Goal: Transaction & Acquisition: Purchase product/service

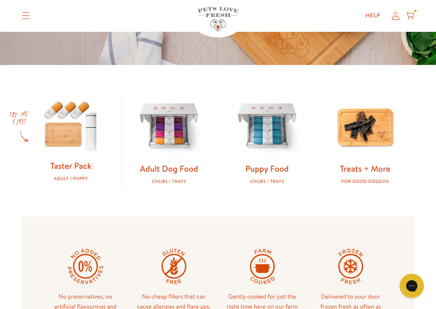
scroll to position [202, 0]
click at [179, 146] on img at bounding box center [169, 127] width 72 height 72
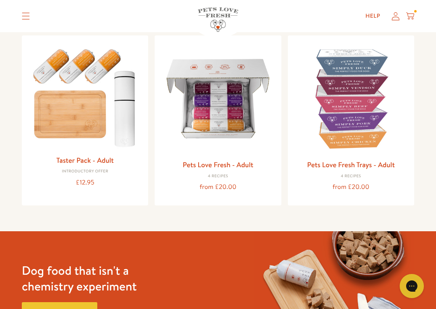
scroll to position [88, 0]
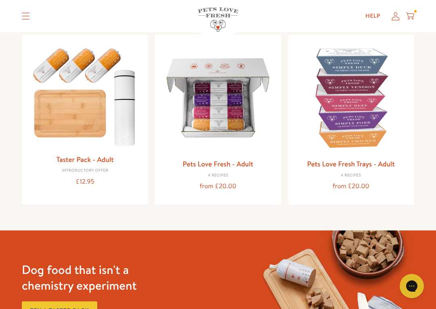
click at [110, 108] on img at bounding box center [84, 95] width 113 height 109
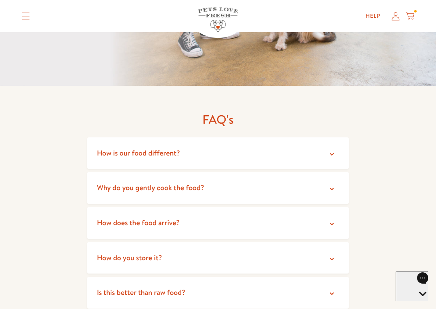
scroll to position [1332, 0]
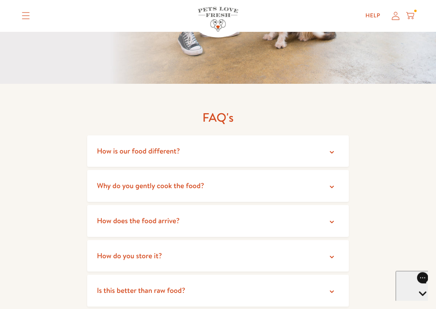
click at [336, 136] on summary "How is our food different?" at bounding box center [217, 152] width 261 height 32
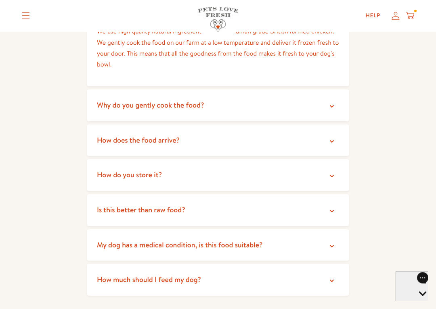
scroll to position [1473, 0]
click at [199, 100] on span "Why do you gently cook the food?" at bounding box center [150, 105] width 107 height 10
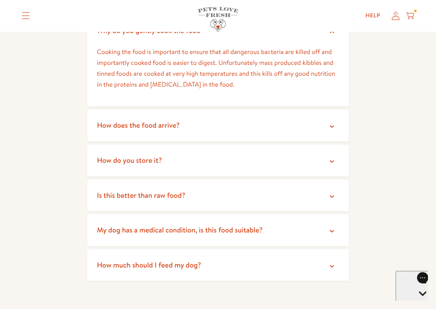
click at [178, 121] on span "How does the food arrive?" at bounding box center [138, 126] width 83 height 10
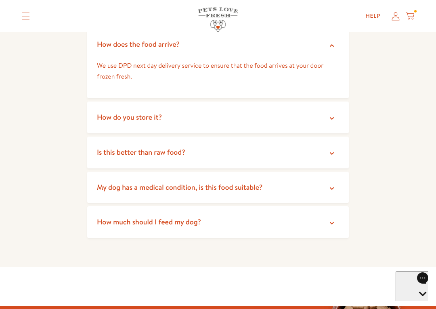
scroll to position [1630, 0]
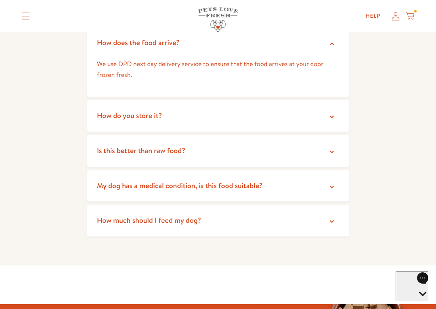
click at [191, 100] on summary "How do you store it?" at bounding box center [217, 116] width 261 height 32
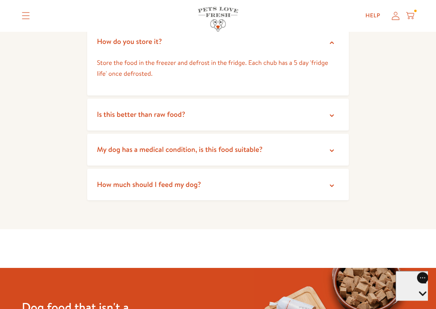
scroll to position [1707, 0]
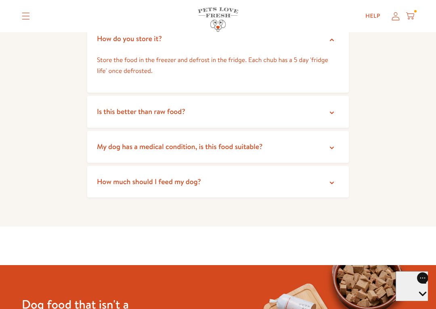
click at [199, 96] on summary "Is this better than raw food?" at bounding box center [217, 112] width 261 height 32
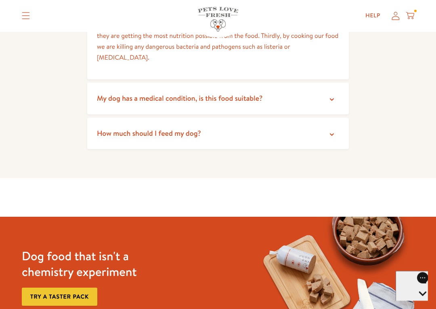
scroll to position [1838, 0]
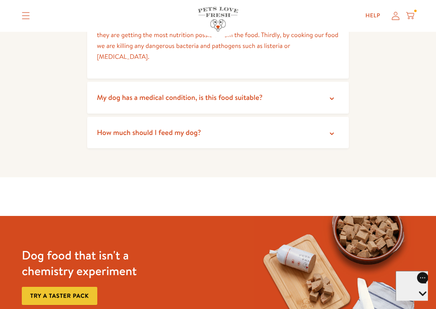
click at [200, 128] on span "How much should I feed my dog?" at bounding box center [149, 133] width 104 height 10
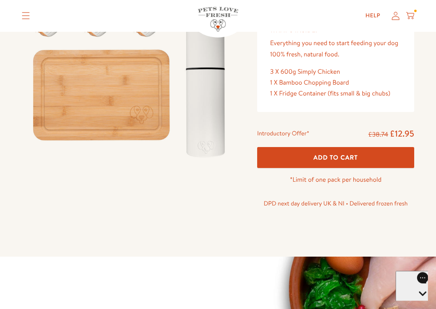
scroll to position [119, 0]
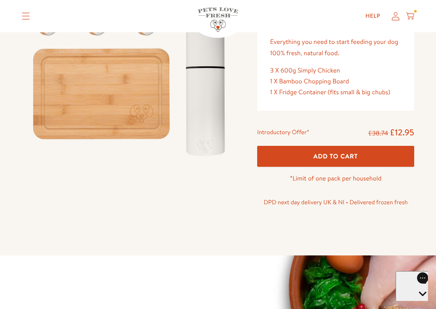
click at [360, 156] on button "Add To Cart" at bounding box center [335, 156] width 157 height 21
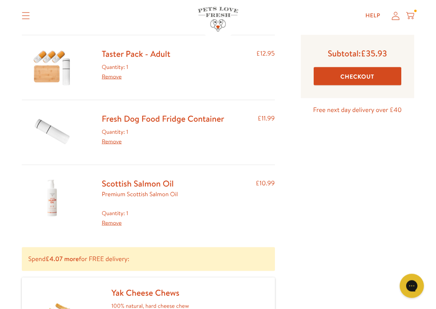
scroll to position [70, 0]
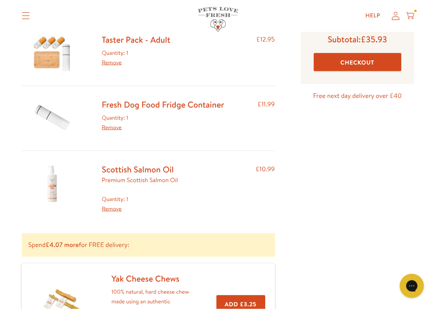
click at [155, 174] on link "Scottish Salmon Oil" at bounding box center [138, 170] width 72 height 12
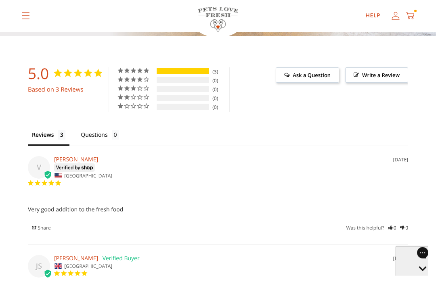
scroll to position [728, 0]
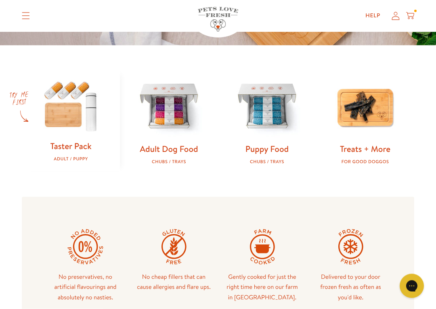
scroll to position [223, 0]
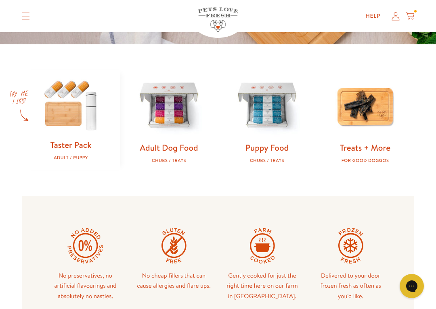
click at [173, 110] on img at bounding box center [169, 106] width 72 height 72
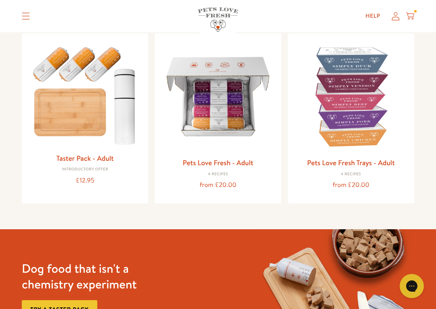
scroll to position [91, 0]
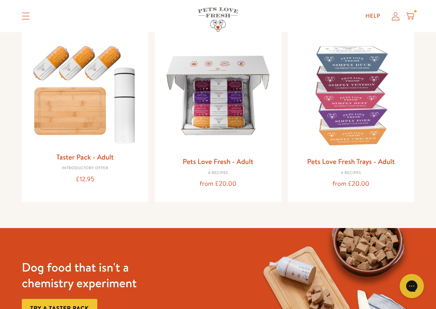
click at [368, 91] on img at bounding box center [350, 95] width 113 height 113
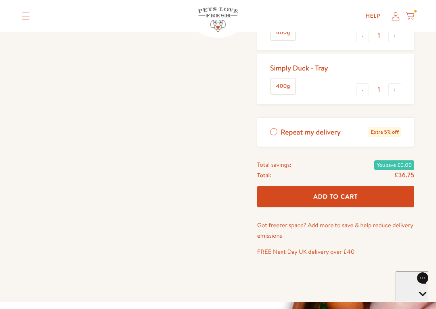
scroll to position [284, 0]
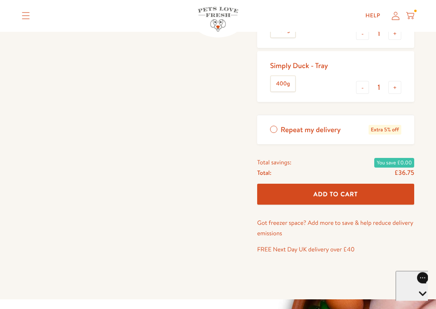
click at [358, 194] on span "Add To Cart" at bounding box center [335, 194] width 44 height 8
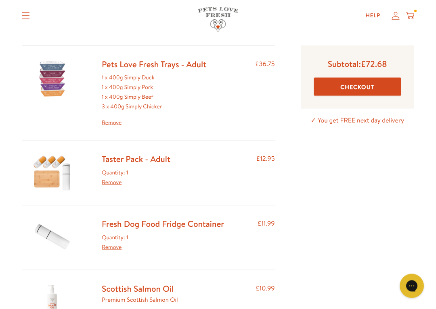
scroll to position [52, 0]
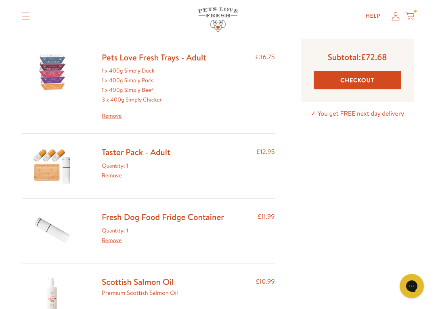
click at [41, 65] on img at bounding box center [52, 72] width 40 height 40
click at [71, 66] on img at bounding box center [52, 72] width 40 height 40
click at [158, 75] on div "1 x 400g Simply Duck 1 x 400g Simply Pork 1 x 400g Simply Beef 3 x 400g Simply …" at bounding box center [154, 93] width 104 height 54
click at [113, 116] on link "Remove" at bounding box center [154, 116] width 104 height 10
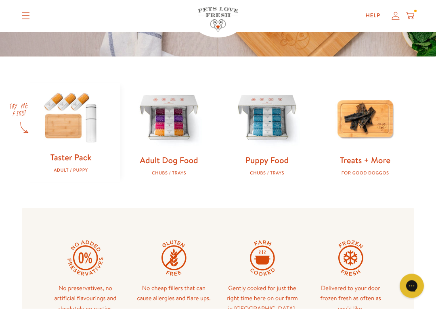
scroll to position [211, 0]
click at [177, 121] on img at bounding box center [169, 118] width 72 height 72
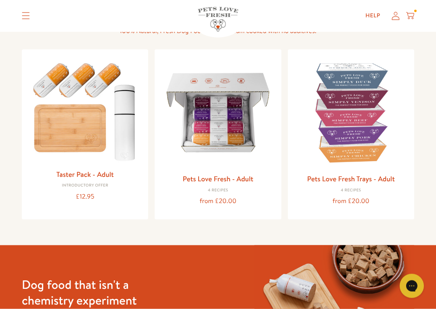
scroll to position [74, 0]
click at [361, 116] on img at bounding box center [350, 112] width 113 height 113
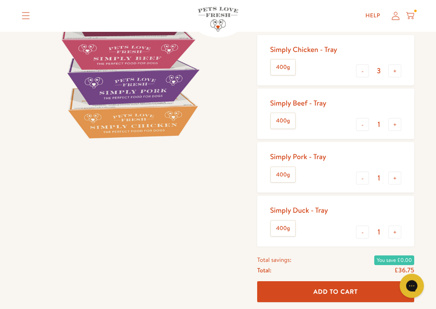
scroll to position [140, 0]
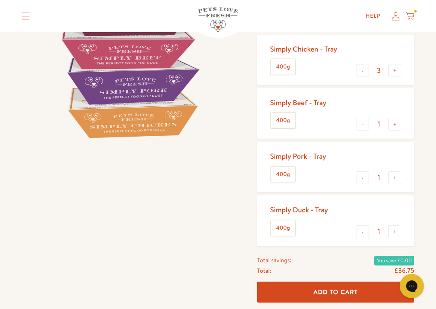
click at [363, 71] on button "-" at bounding box center [362, 70] width 13 height 13
click at [363, 70] on button "-" at bounding box center [362, 70] width 13 height 13
click at [368, 69] on button "-" at bounding box center [362, 70] width 13 height 13
type input "0"
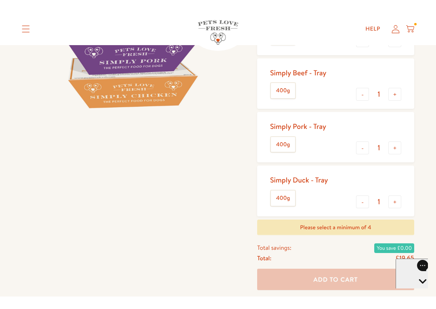
scroll to position [184, 0]
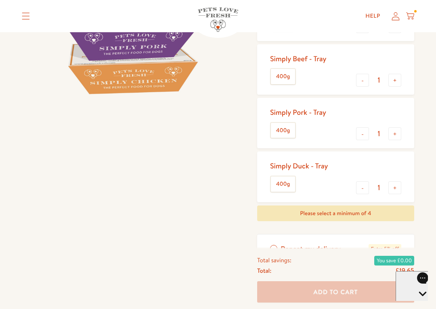
click at [362, 188] on button "-" at bounding box center [362, 187] width 13 height 13
type input "0"
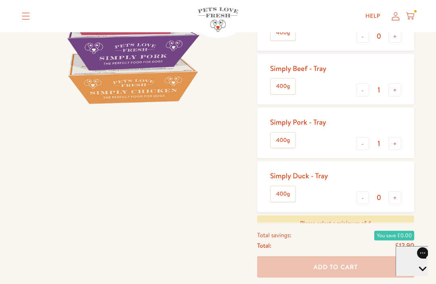
scroll to position [172, 0]
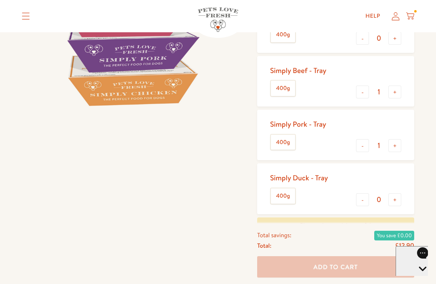
click at [399, 146] on button "+" at bounding box center [394, 145] width 13 height 13
type input "2"
click at [395, 93] on button "+" at bounding box center [394, 92] width 13 height 13
type input "2"
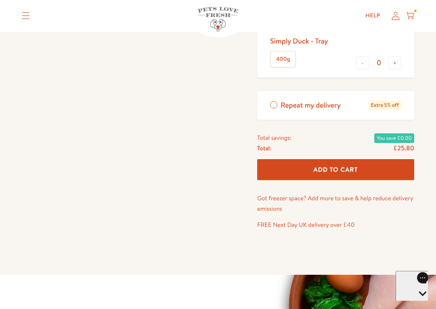
scroll to position [310, 0]
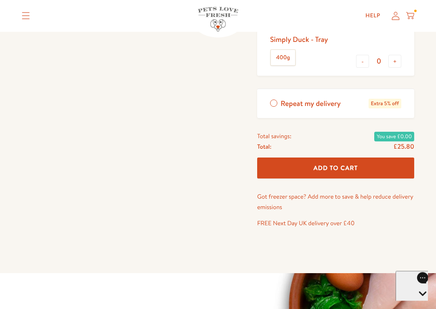
click at [361, 167] on button "Add To Cart" at bounding box center [335, 168] width 157 height 21
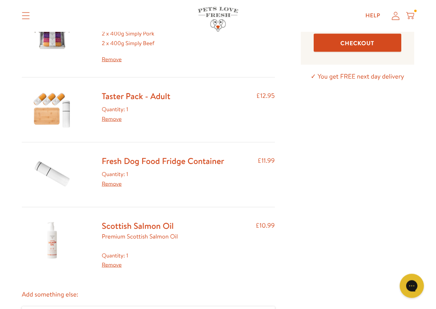
scroll to position [90, 0]
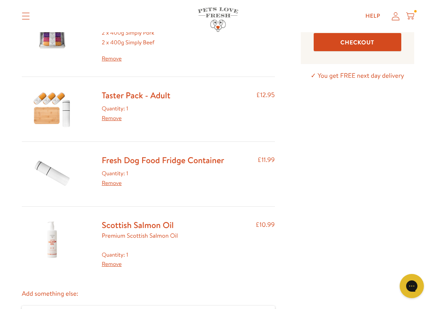
click at [110, 185] on link "Remove" at bounding box center [112, 183] width 20 height 8
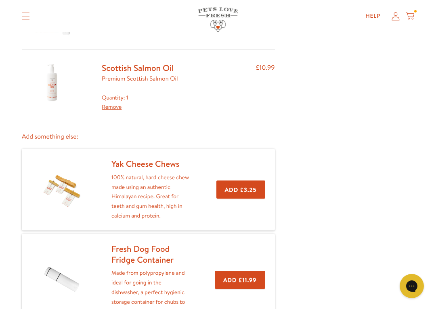
scroll to position [183, 0]
click at [245, 184] on button "Add £3.25" at bounding box center [240, 189] width 49 height 18
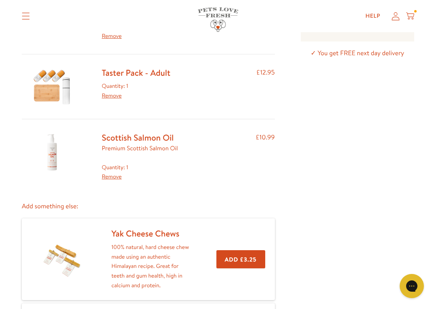
scroll to position [113, 0]
click at [117, 175] on link "Remove" at bounding box center [112, 176] width 20 height 8
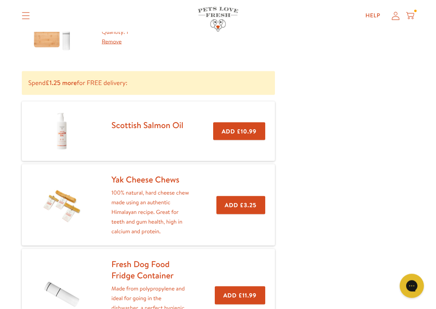
scroll to position [178, 0]
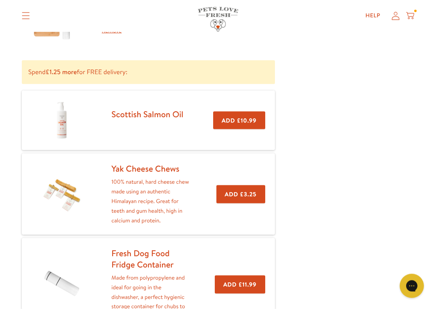
click at [244, 192] on button "Add £3.25" at bounding box center [240, 195] width 49 height 18
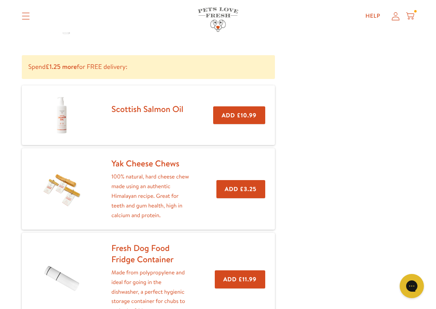
scroll to position [187, 0]
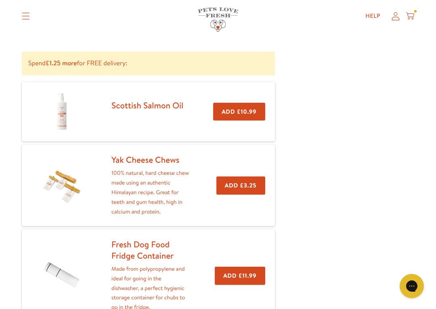
click at [241, 184] on button "Add £3.25" at bounding box center [240, 186] width 49 height 18
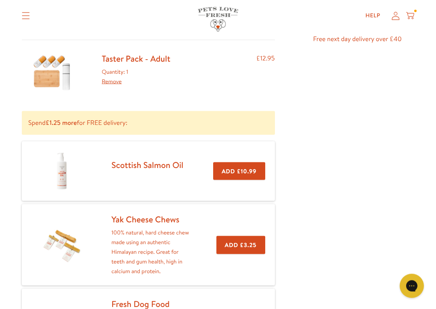
scroll to position [144, 0]
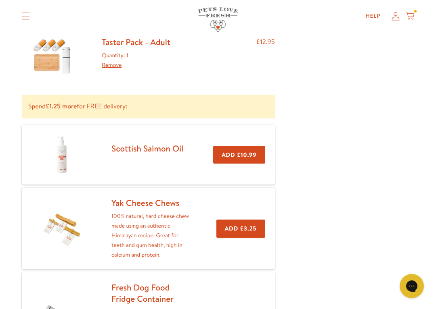
click at [27, 50] on div at bounding box center [52, 56] width 60 height 39
click at [240, 154] on button "Add £10.99" at bounding box center [239, 155] width 52 height 18
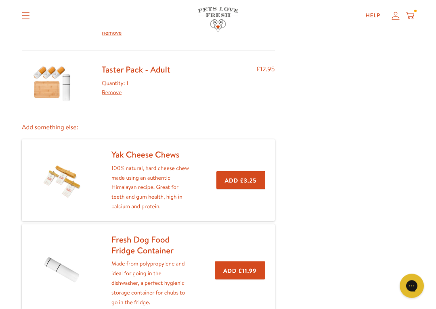
scroll to position [192, 0]
click at [241, 177] on button "Add £3.25" at bounding box center [240, 180] width 49 height 18
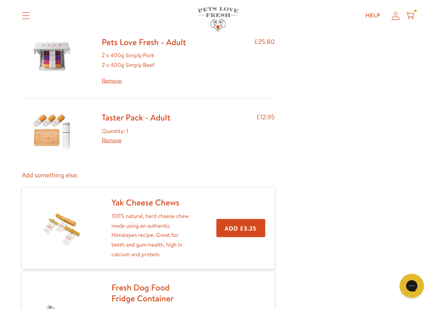
scroll to position [145, 0]
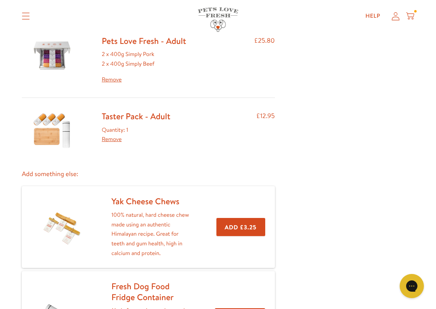
click at [245, 222] on button "Add £3.25" at bounding box center [240, 227] width 49 height 18
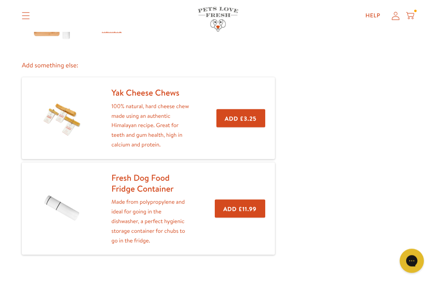
click at [245, 203] on button "Add £11.99" at bounding box center [240, 209] width 50 height 18
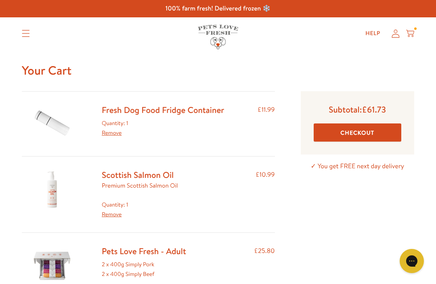
click at [116, 136] on link "Remove" at bounding box center [112, 133] width 20 height 8
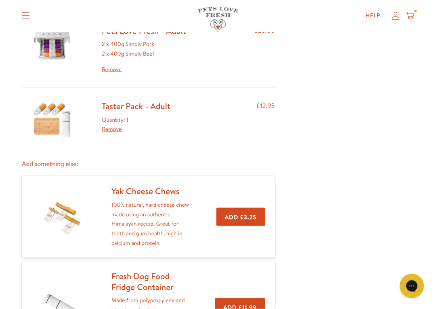
scroll to position [158, 0]
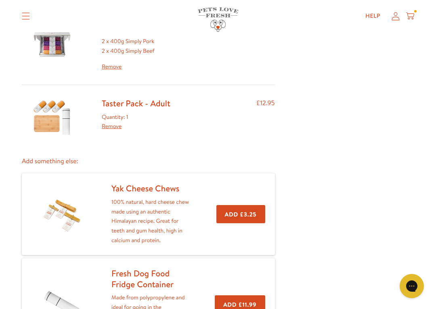
click at [247, 211] on button "Add £3.25" at bounding box center [240, 214] width 49 height 18
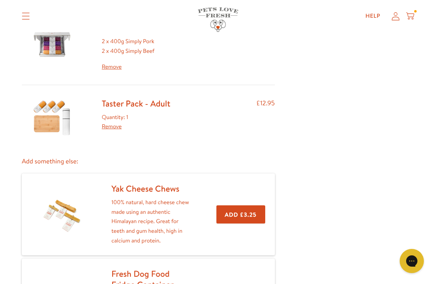
click at [247, 212] on button "Add £3.25" at bounding box center [240, 214] width 49 height 18
click at [250, 211] on button "Add £3.25" at bounding box center [240, 214] width 49 height 18
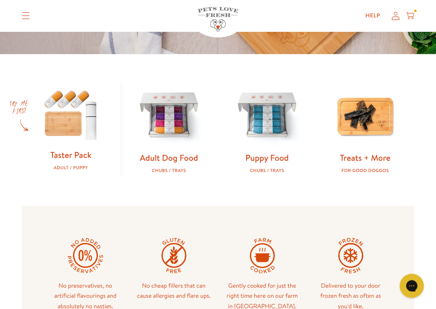
scroll to position [213, 0]
click at [369, 155] on link "Treats + More" at bounding box center [365, 158] width 50 height 12
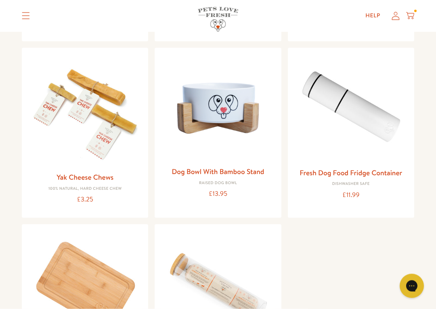
scroll to position [252, 0]
click at [104, 110] on img at bounding box center [84, 110] width 113 height 113
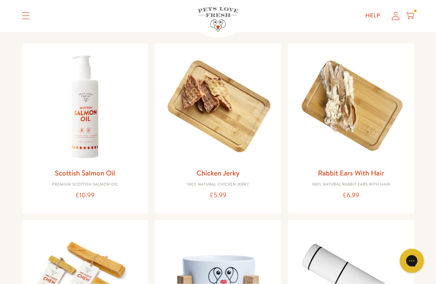
scroll to position [83, 0]
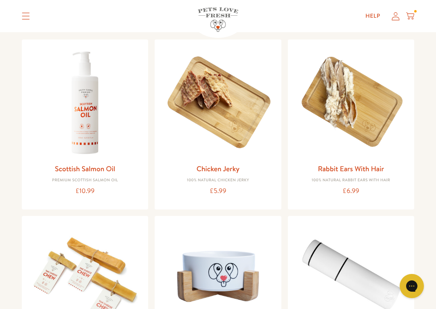
click at [229, 100] on img at bounding box center [217, 102] width 113 height 113
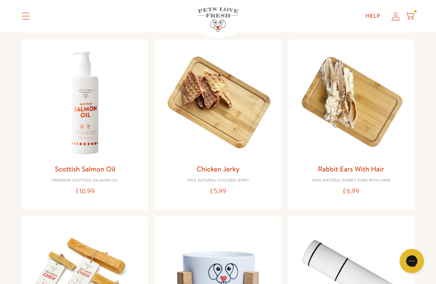
click at [355, 104] on img at bounding box center [350, 102] width 113 height 113
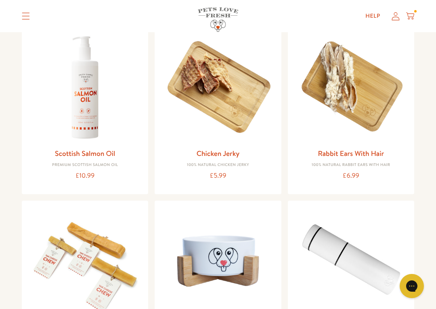
scroll to position [100, 0]
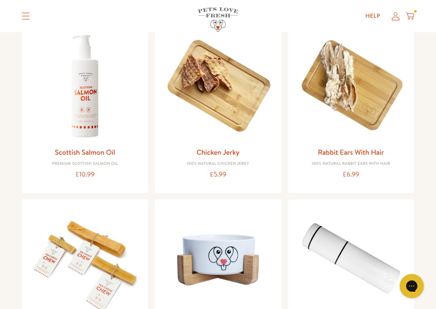
click at [225, 80] on img at bounding box center [217, 85] width 113 height 113
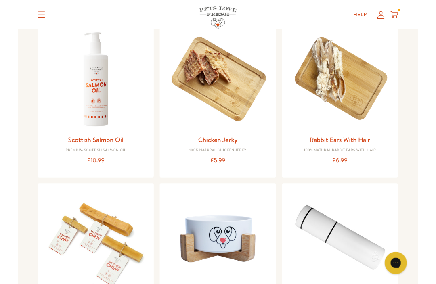
scroll to position [0, 0]
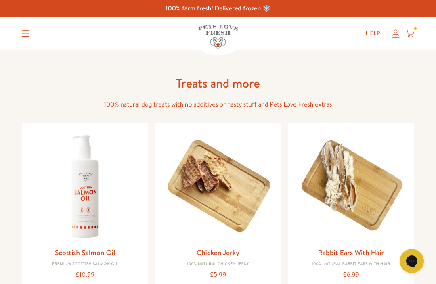
click at [353, 180] on img at bounding box center [350, 185] width 113 height 113
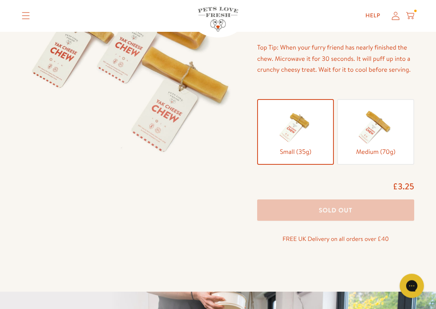
scroll to position [124, 0]
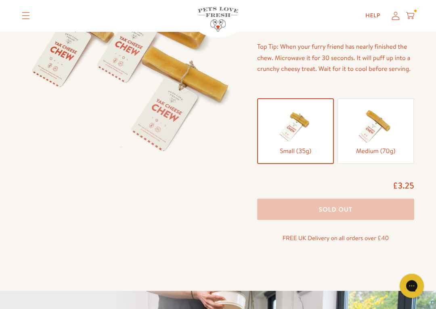
click at [379, 130] on img at bounding box center [375, 126] width 40 height 40
click at [0, 0] on input "Medium (70g)" at bounding box center [0, 0] width 0 height 0
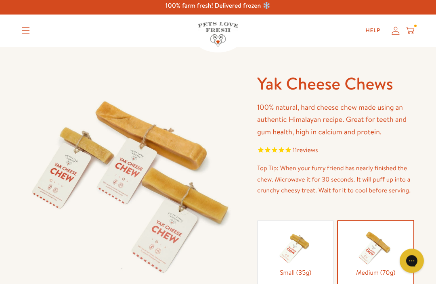
scroll to position [0, 0]
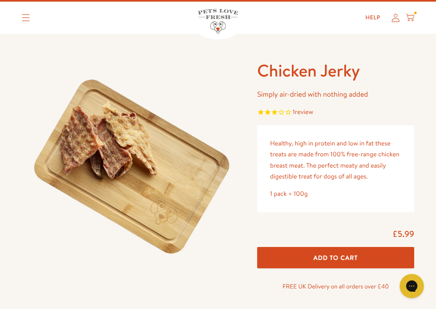
scroll to position [17, 0]
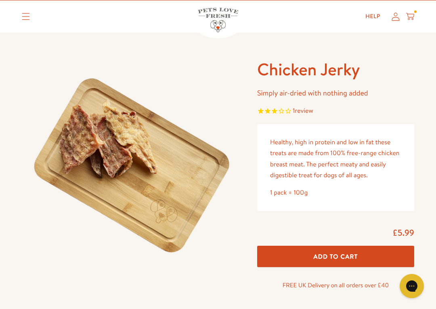
click at [310, 110] on span "review" at bounding box center [303, 110] width 18 height 9
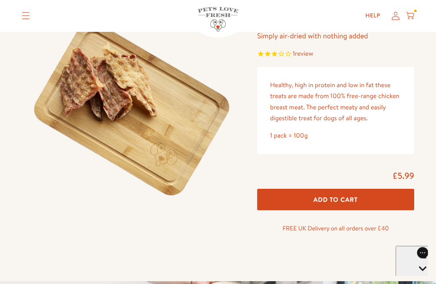
scroll to position [69, 0]
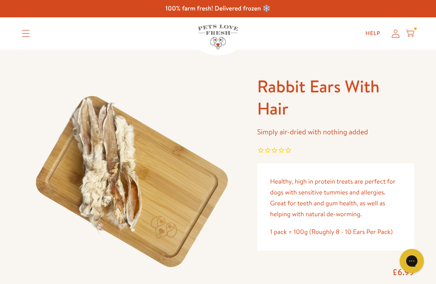
click at [350, 274] on div "£6.99" at bounding box center [335, 273] width 157 height 12
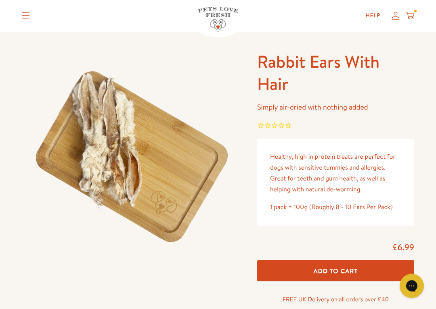
scroll to position [25, 0]
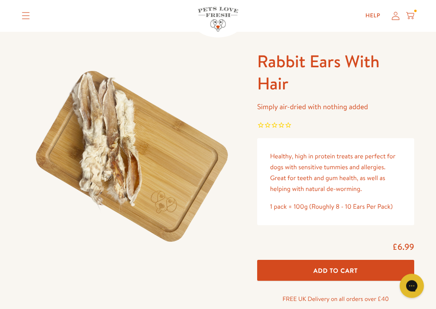
click at [358, 272] on span "Add To Cart" at bounding box center [335, 271] width 44 height 8
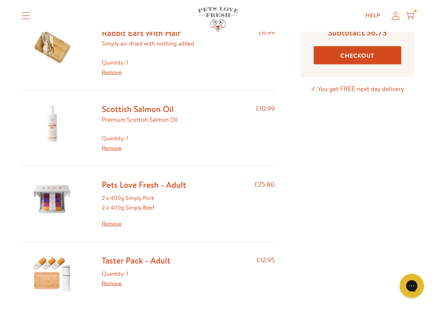
scroll to position [80, 0]
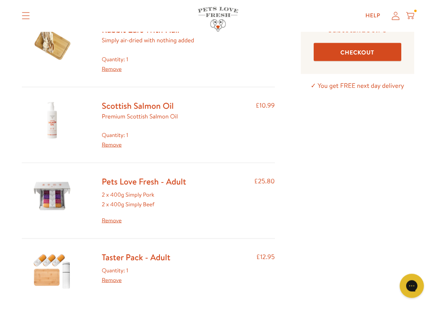
click at [113, 146] on link "Remove" at bounding box center [112, 145] width 20 height 8
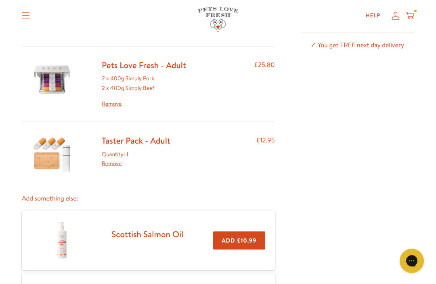
scroll to position [119, 0]
